Goal: Information Seeking & Learning: Learn about a topic

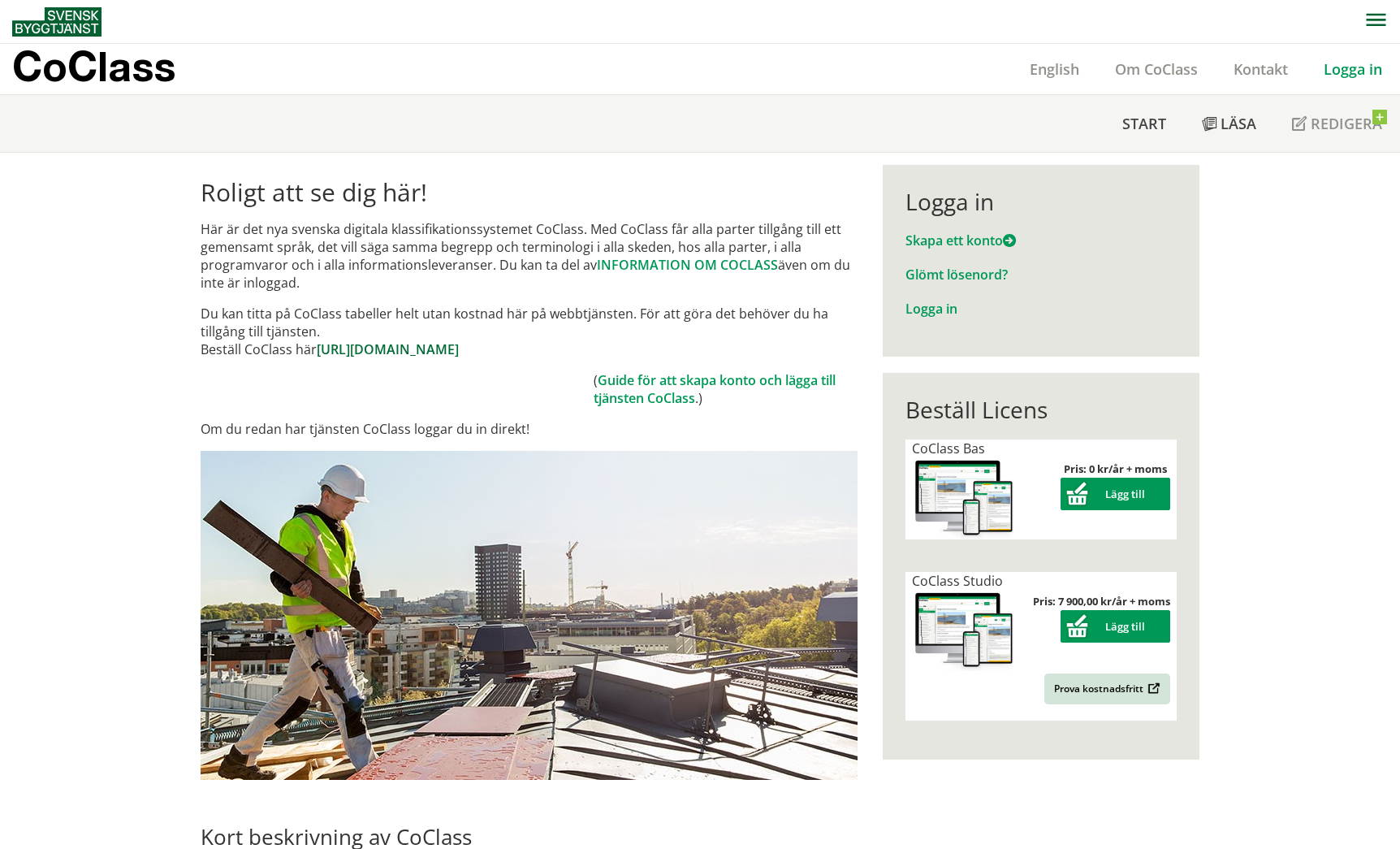
click at [459, 356] on link "https://www.byggtjanst.se/tjanster/coclass" at bounding box center [388, 348] width 142 height 18
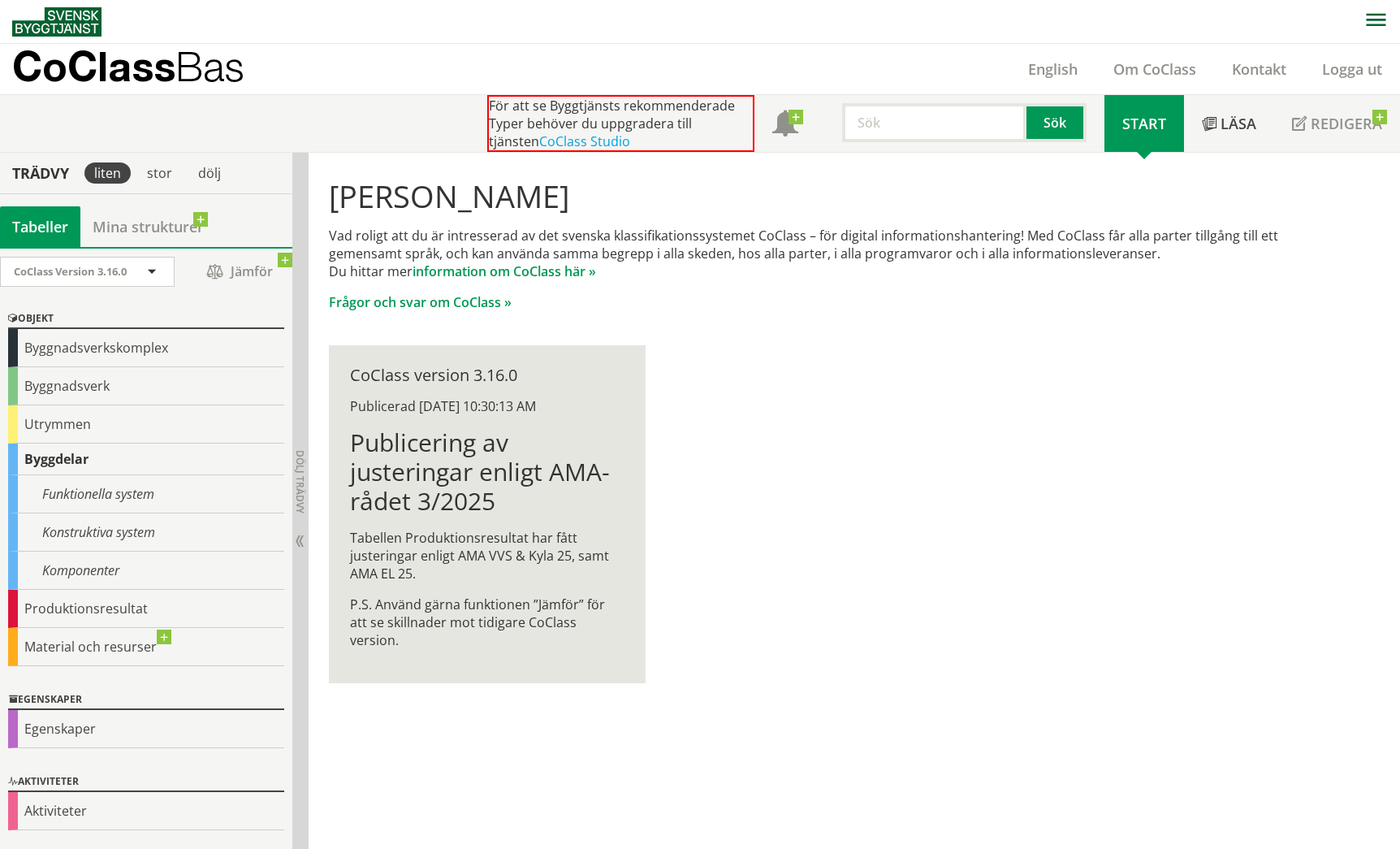
click at [870, 133] on input "text" at bounding box center [935, 123] width 184 height 39
click at [1029, 123] on button "Sök" at bounding box center [1056, 123] width 60 height 39
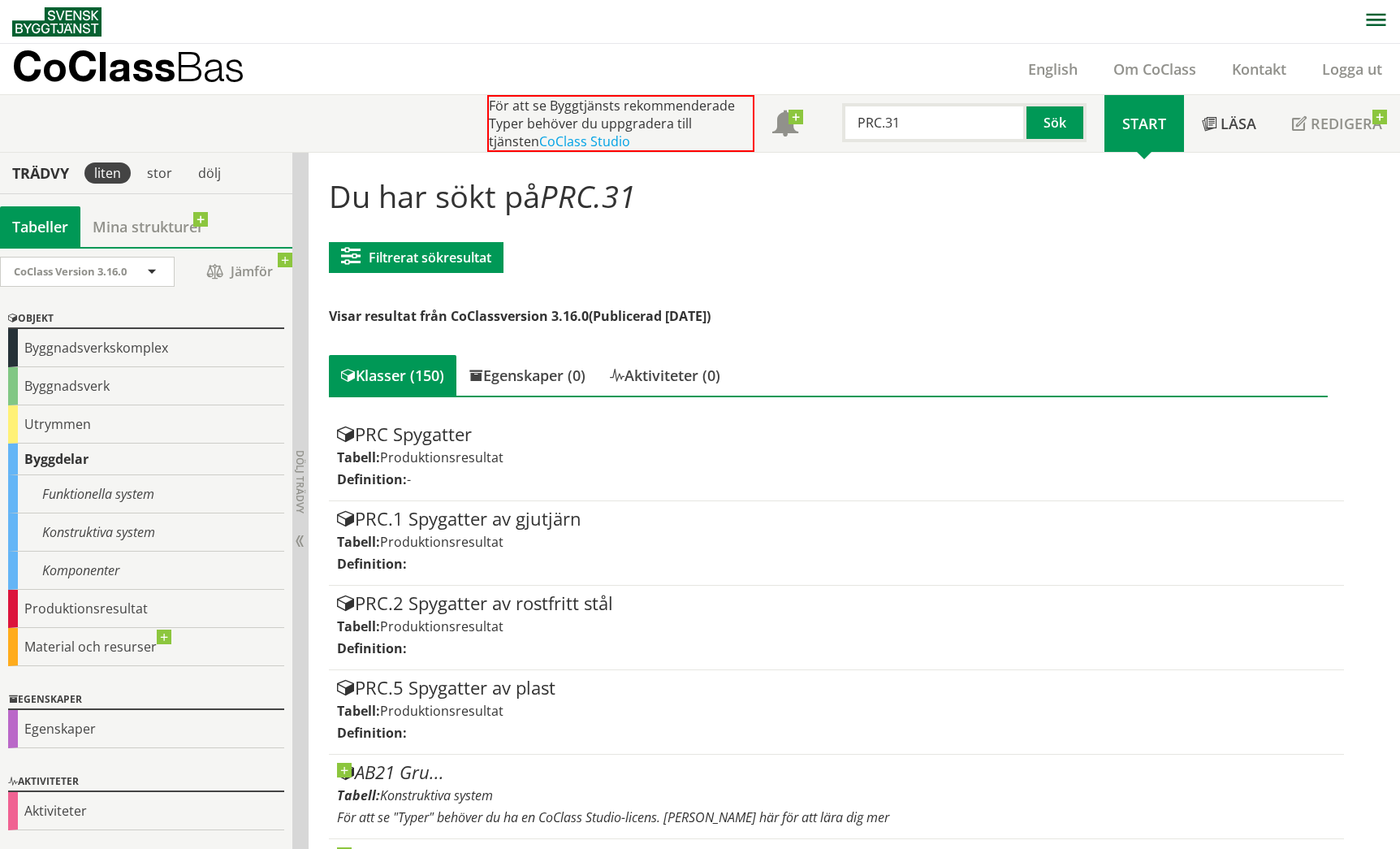
drag, startPoint x: 915, startPoint y: 127, endPoint x: 857, endPoint y: 126, distance: 58.0
click at [857, 126] on input "PRC.31" at bounding box center [935, 123] width 184 height 39
click at [873, 157] on div "solcellspaneler" at bounding box center [931, 157] width 170 height 24
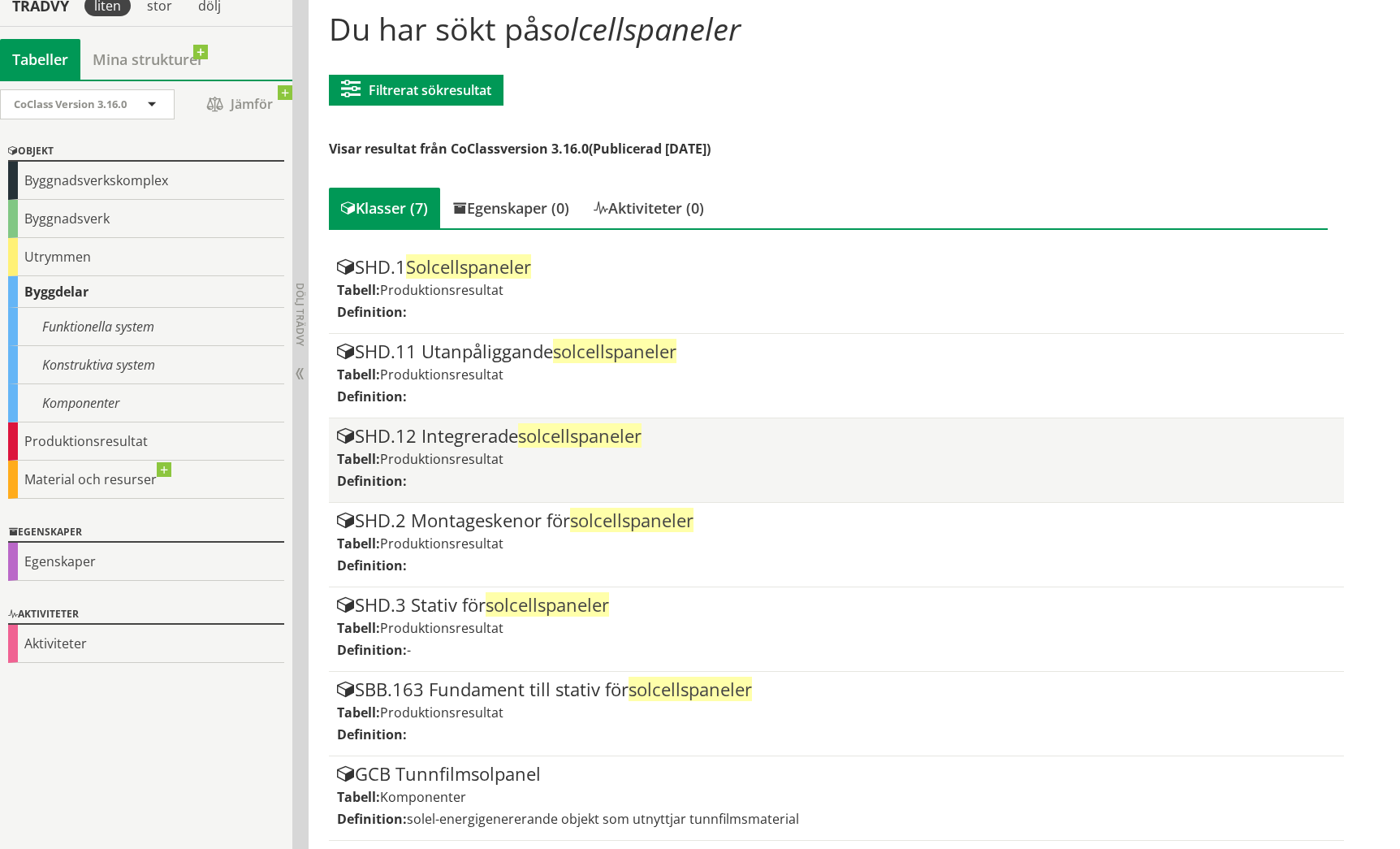
scroll to position [5, 0]
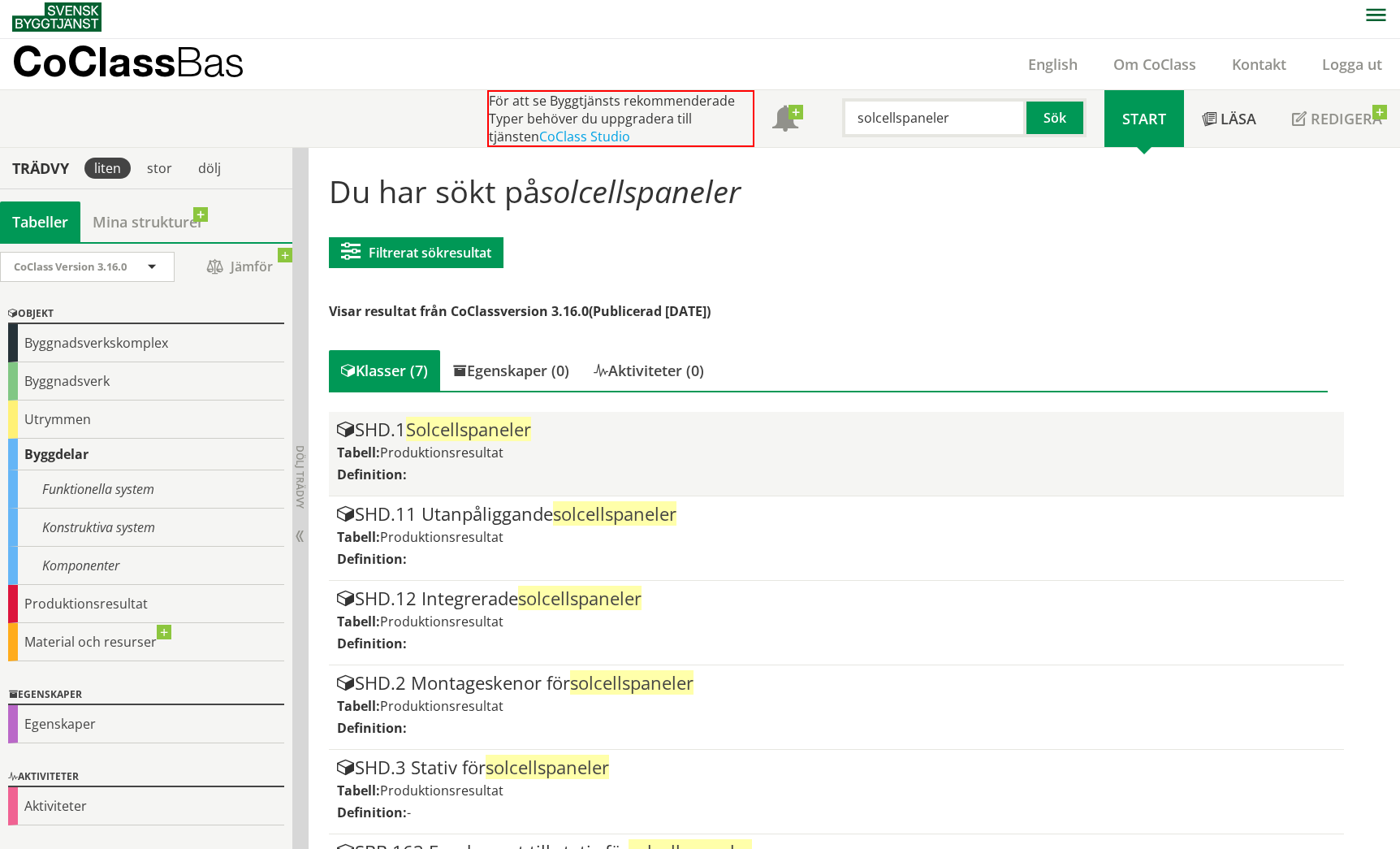
type input "solcellspaneler"
click at [419, 430] on span "Solcellspaneler" at bounding box center [468, 429] width 125 height 24
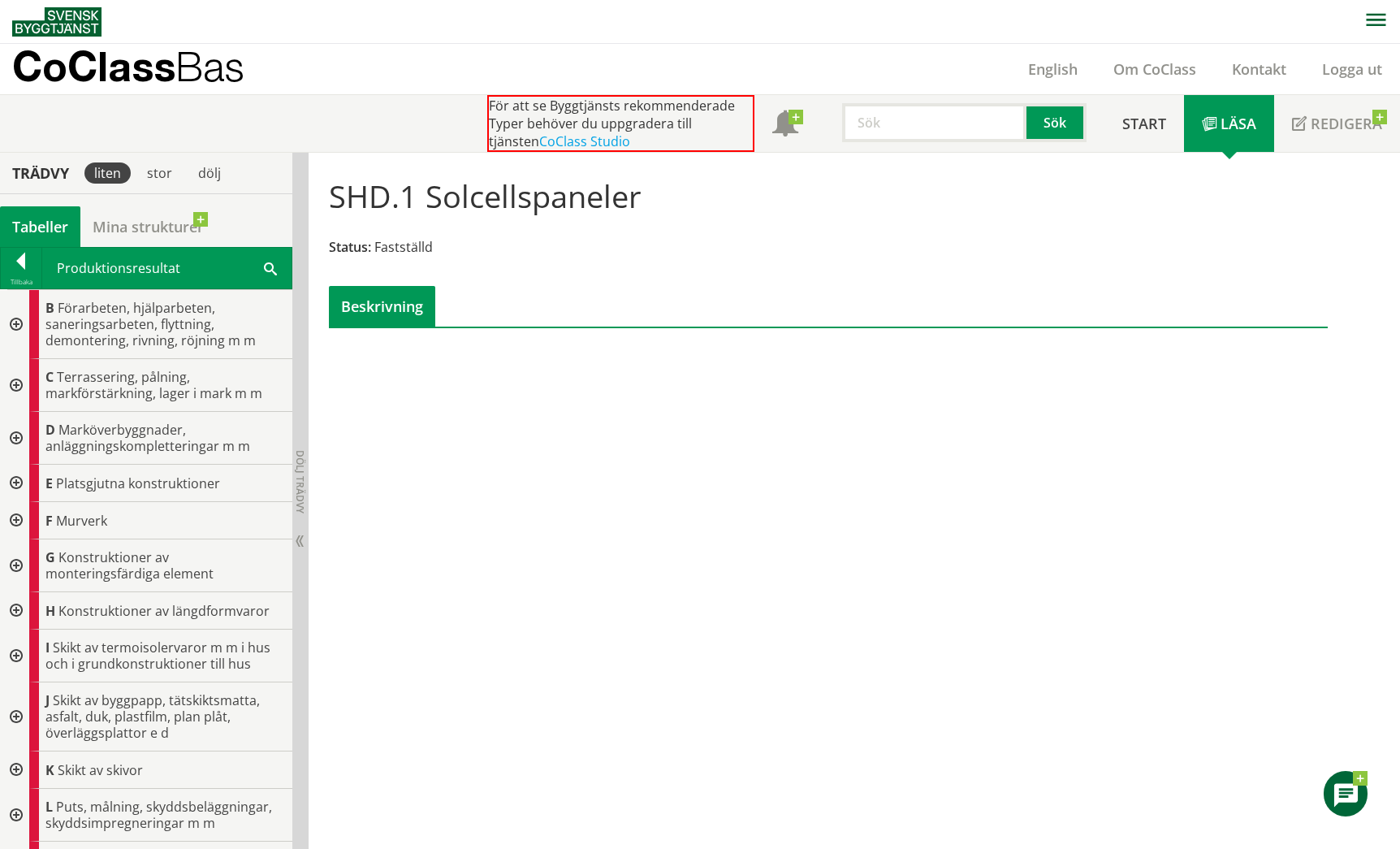
click at [867, 130] on input "text" at bounding box center [935, 123] width 184 height 39
click at [1061, 126] on button "Sök" at bounding box center [1056, 123] width 60 height 39
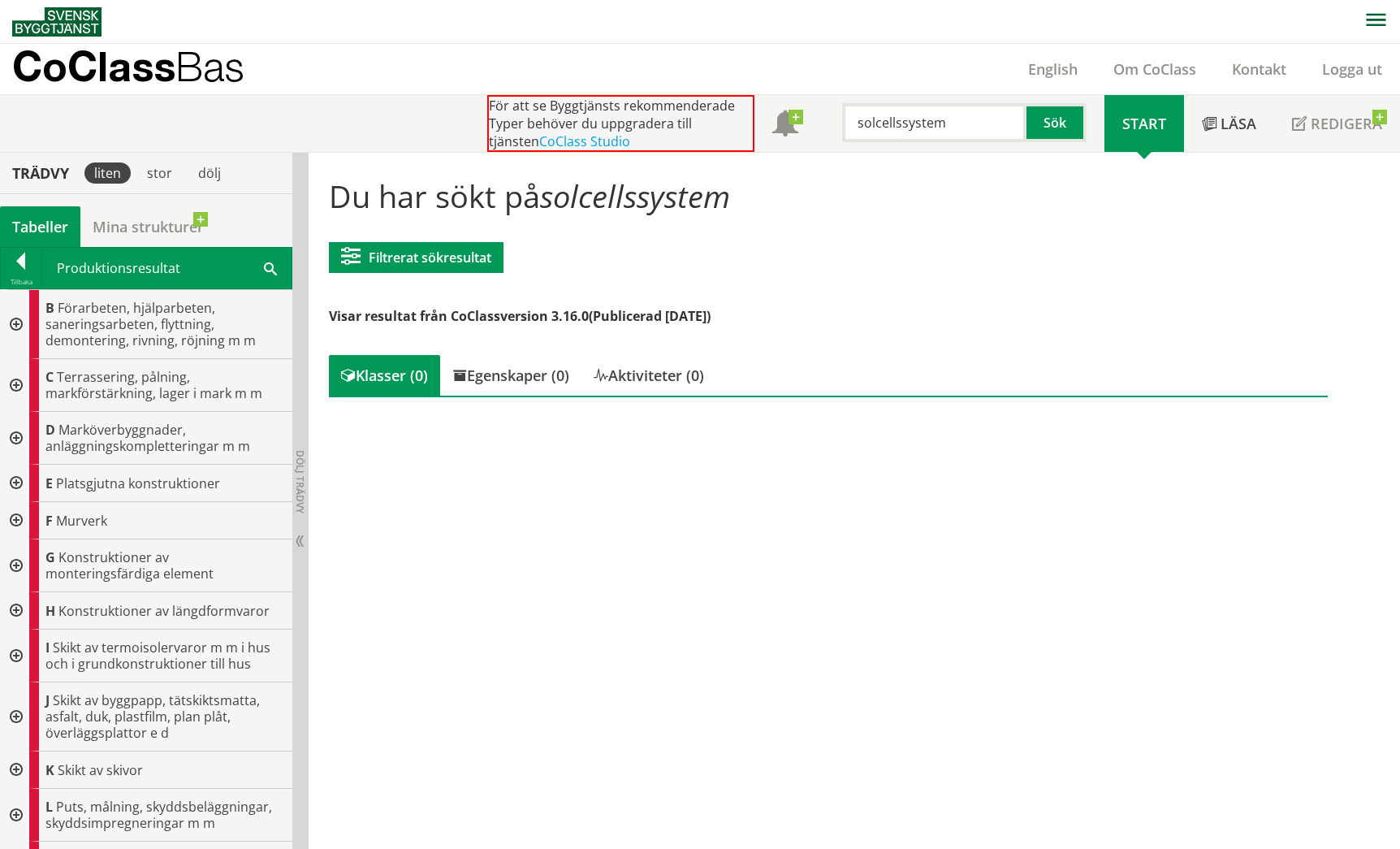
drag, startPoint x: 953, startPoint y: 122, endPoint x: 898, endPoint y: 123, distance: 55.0
click at [898, 123] on input "solcellssystem" at bounding box center [935, 123] width 184 height 39
type input "solcellsanläggning"
click at [1047, 128] on button "Sök" at bounding box center [1056, 123] width 60 height 39
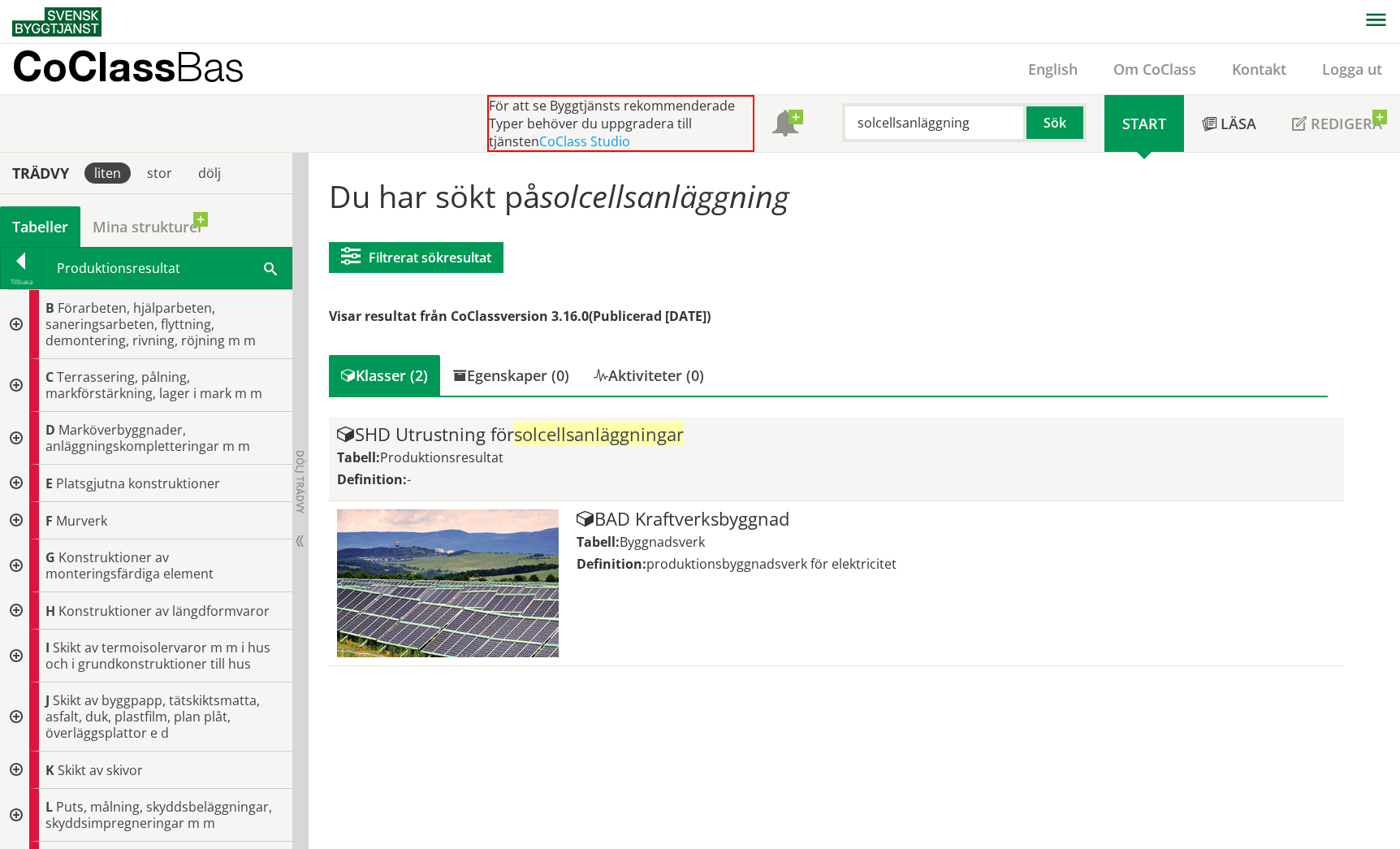
click at [415, 442] on div "SHD Utrustning för solcellsanläggningar" at bounding box center [836, 434] width 998 height 19
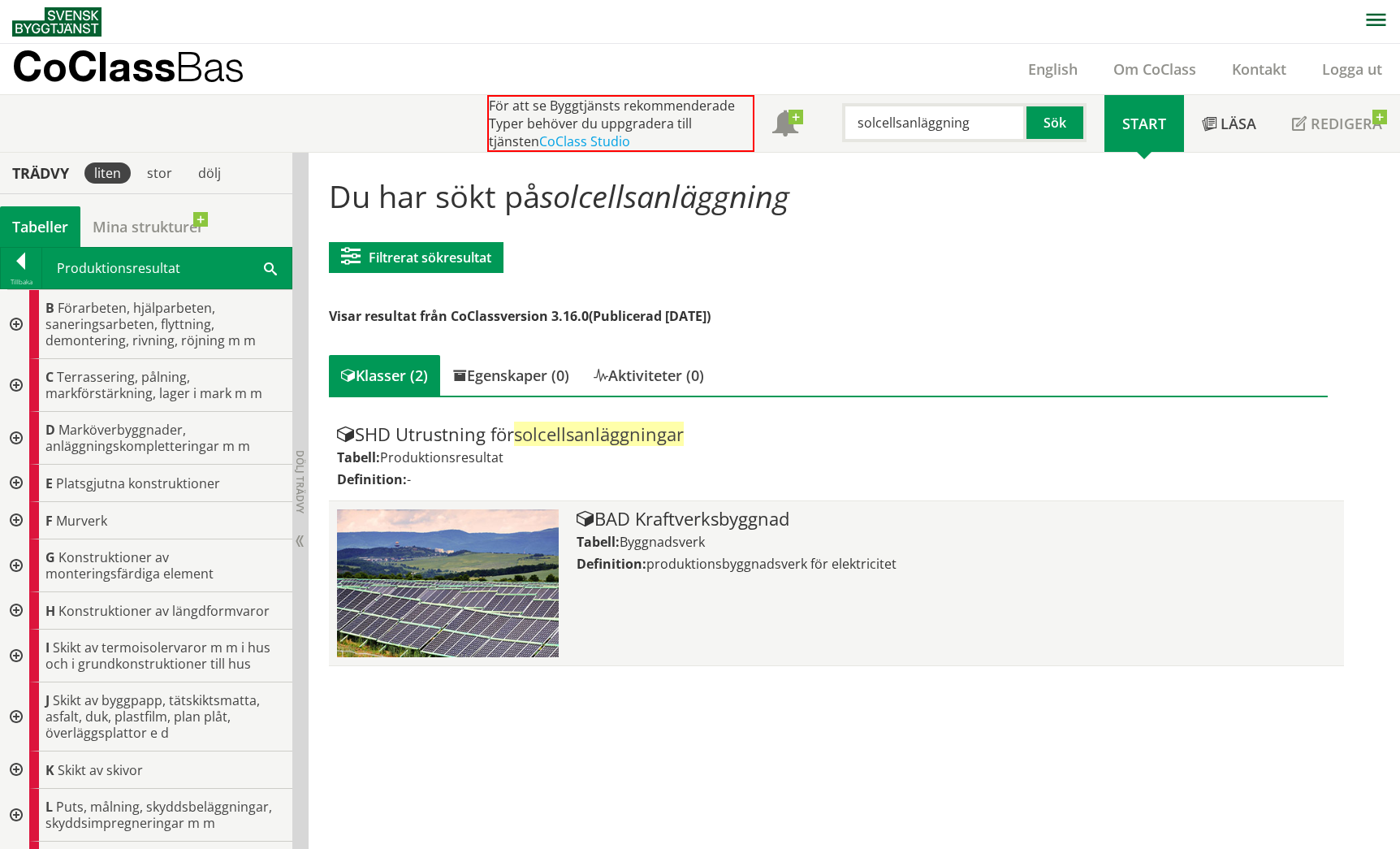
click at [697, 522] on div "BAD Kraftverksbyggnad" at bounding box center [955, 518] width 759 height 19
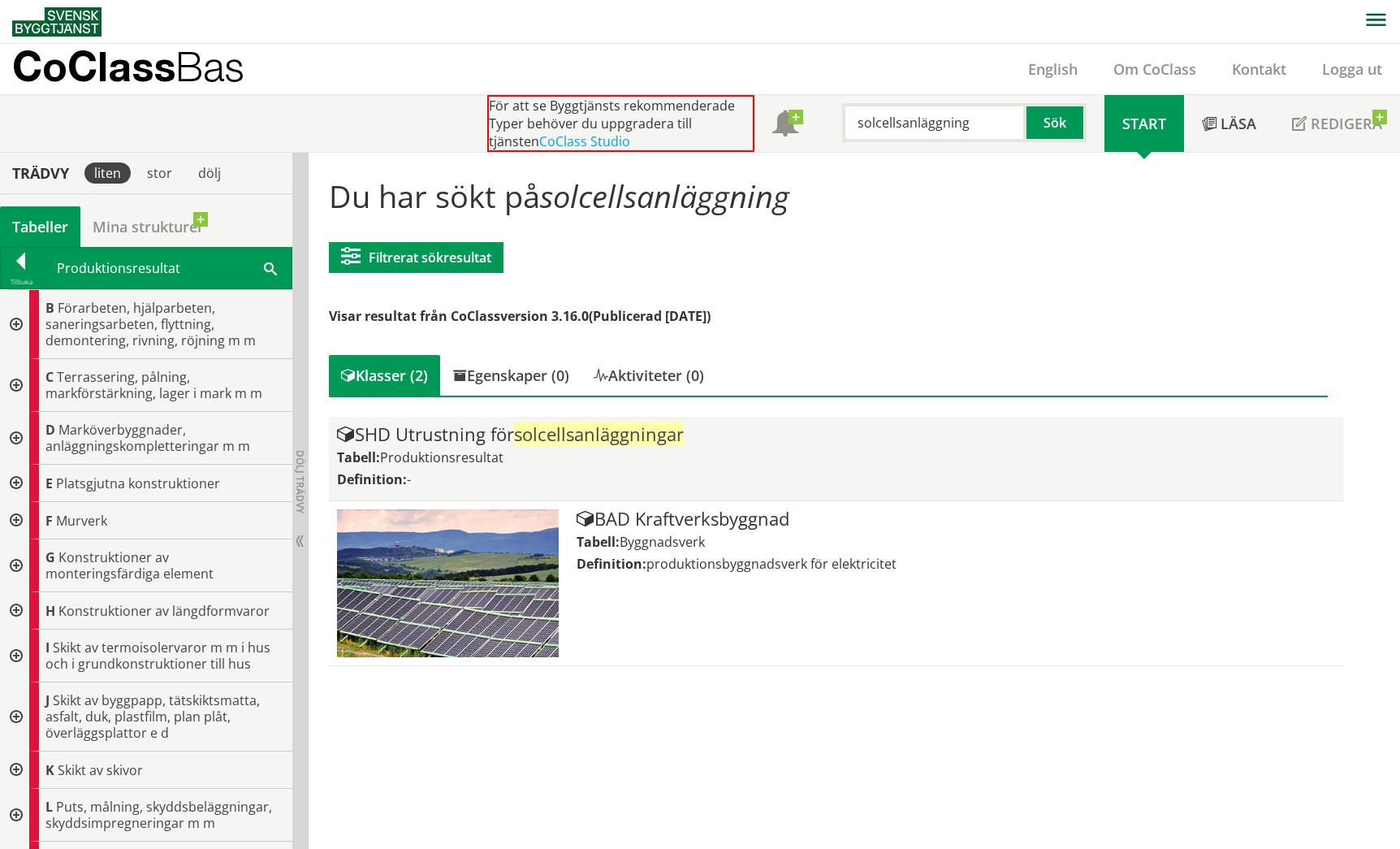
click at [455, 452] on span "Produktionsresultat" at bounding box center [441, 456] width 124 height 18
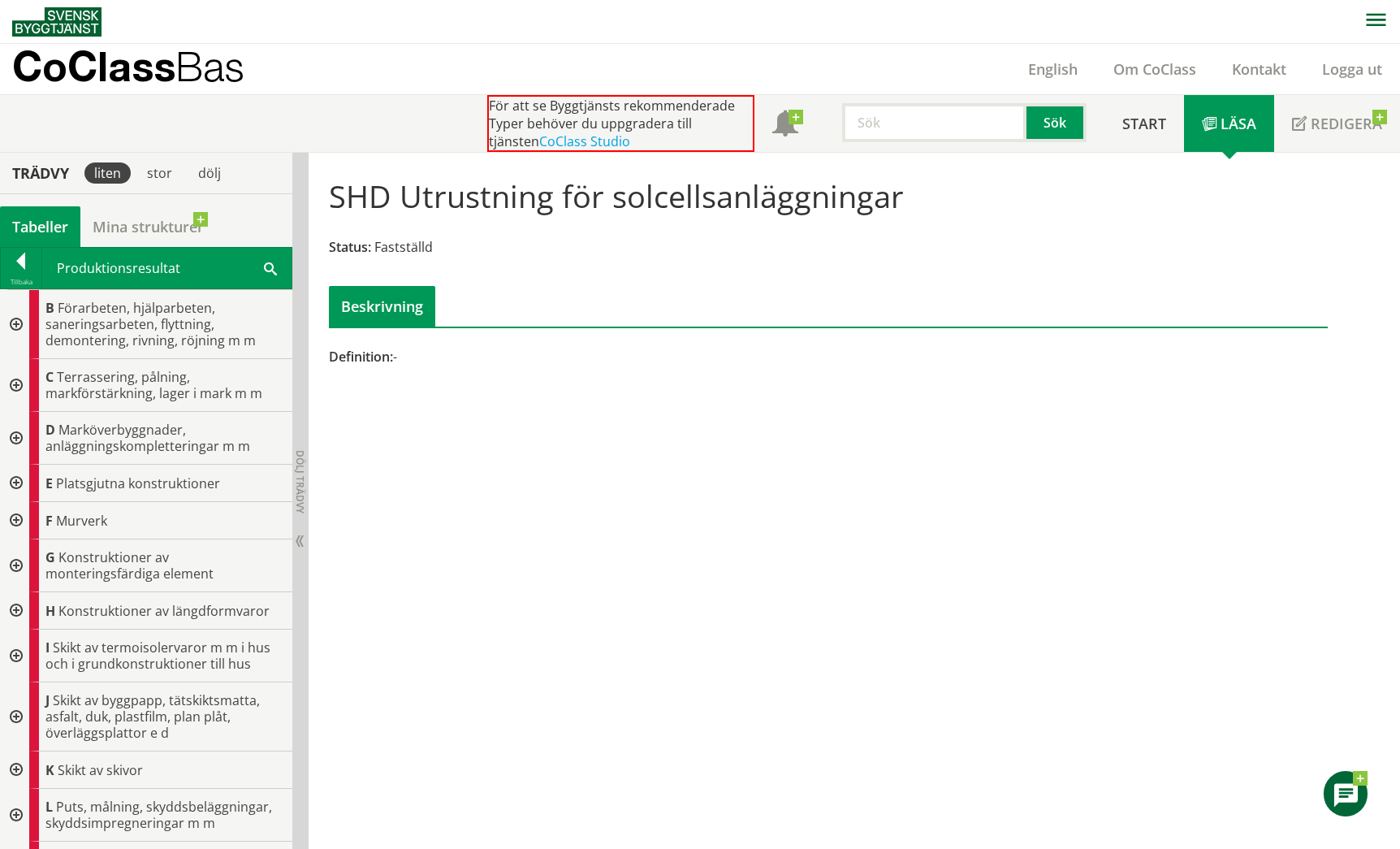
click at [392, 312] on div "Beskrivning" at bounding box center [382, 306] width 106 height 41
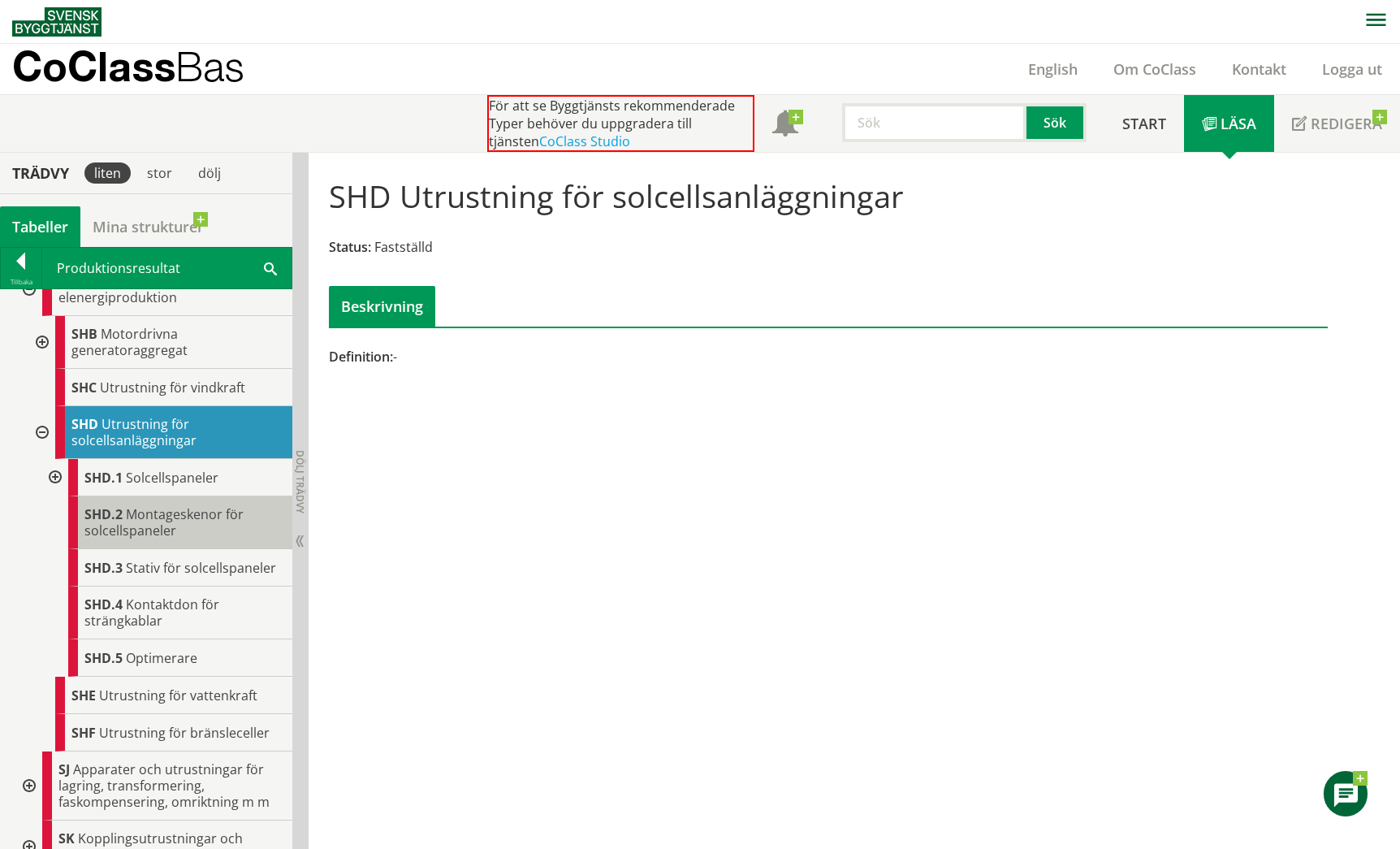
scroll to position [1218, 0]
